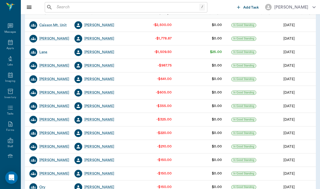
scroll to position [0, 2]
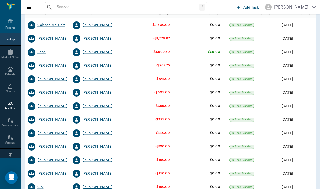
click at [98, 186] on div "[PERSON_NAME]" at bounding box center [97, 187] width 30 height 5
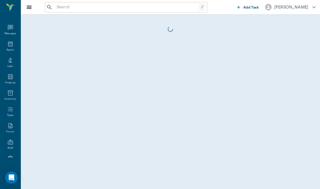
scroll to position [48, 0]
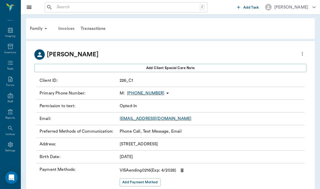
click at [73, 26] on div "Invoices" at bounding box center [66, 28] width 22 height 12
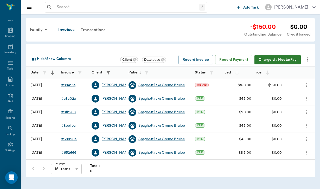
click at [293, 88] on div at bounding box center [299, 86] width 30 height 14
click at [277, 57] on button "Charge via NectarPay" at bounding box center [277, 60] width 46 height 10
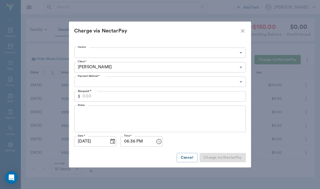
type input "CREDIT_CARDS_ON_FILE"
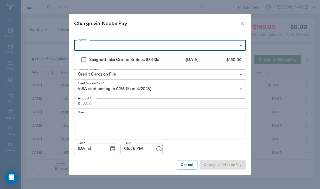
click at [81, 45] on body "/ ​ Add Task [PERSON_NAME] Nectar Messages Appts Labs Imaging Inventory Tasks F…" at bounding box center [160, 94] width 320 height 189
click at [82, 57] on input "checkbox" at bounding box center [83, 59] width 11 height 11
checkbox input "true"
type input "6866c9d118a802ff7488413a"
type input "150.00"
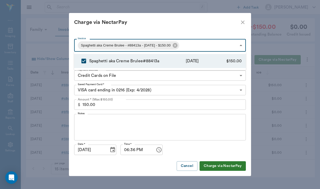
click at [82, 118] on div at bounding box center [160, 94] width 320 height 189
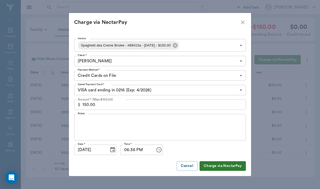
click at [82, 118] on div "x Notes" at bounding box center [160, 127] width 172 height 27
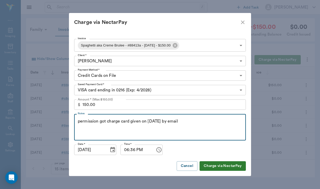
type textarea "permission got charge card given on [DATE] by email"
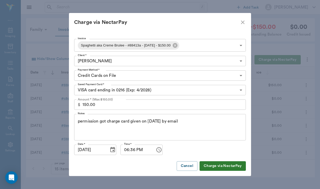
click at [227, 170] on button "Charge via NectarPay" at bounding box center [222, 167] width 46 height 10
click at [185, 164] on button "Cancel" at bounding box center [187, 167] width 21 height 10
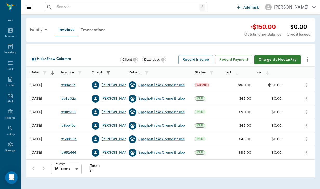
click at [37, 29] on div "Family" at bounding box center [39, 29] width 25 height 12
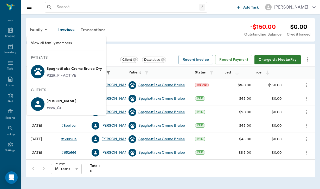
click at [61, 70] on p "Spaghetti aka Creme Brulee Ory" at bounding box center [74, 69] width 55 height 8
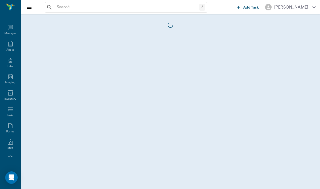
scroll to position [48, 0]
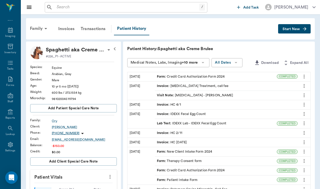
click at [179, 75] on div "Form : Credit Card Authorization Form 2024" at bounding box center [191, 76] width 68 height 5
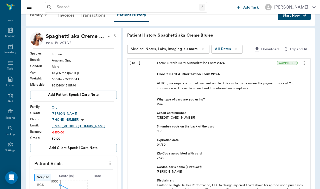
scroll to position [19, 0]
